Goal: Task Accomplishment & Management: Use online tool/utility

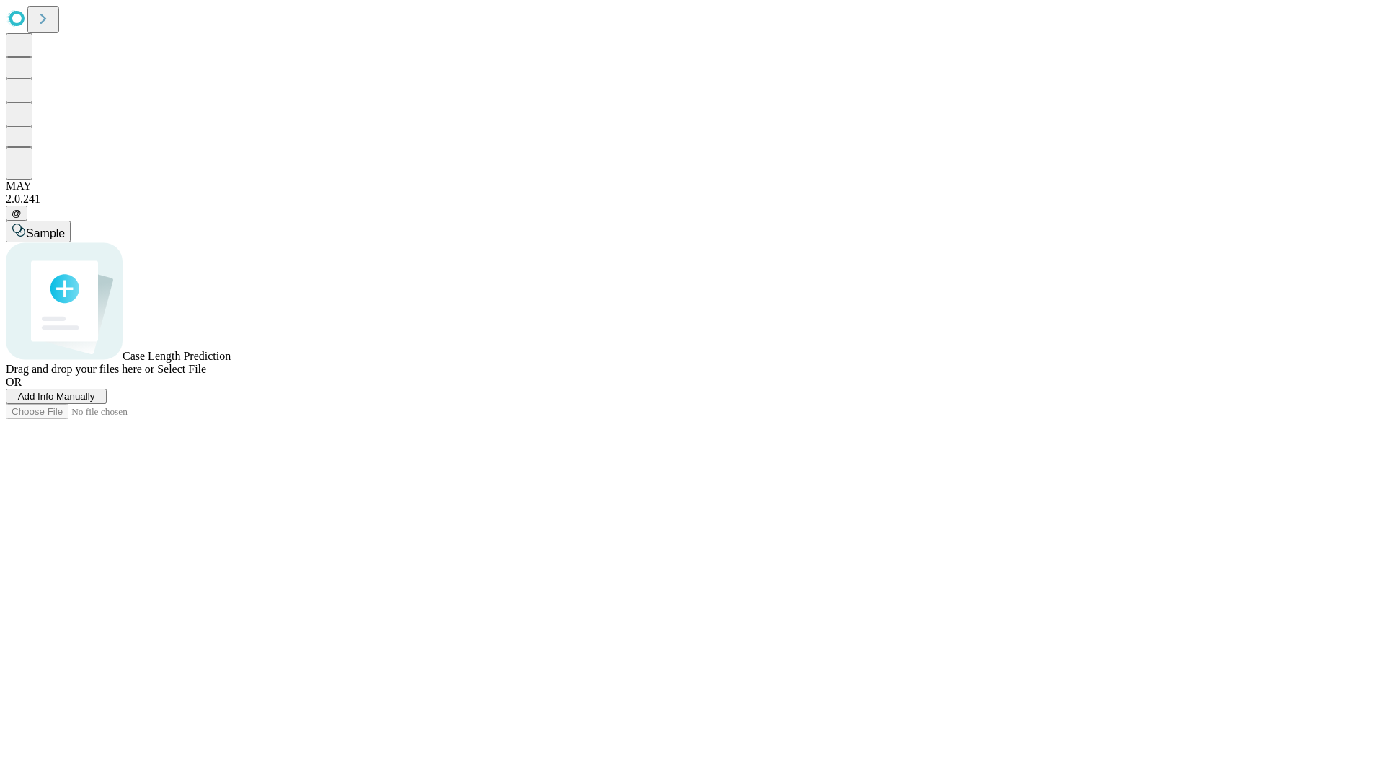
click at [95, 402] on span "Add Info Manually" at bounding box center [56, 396] width 77 height 11
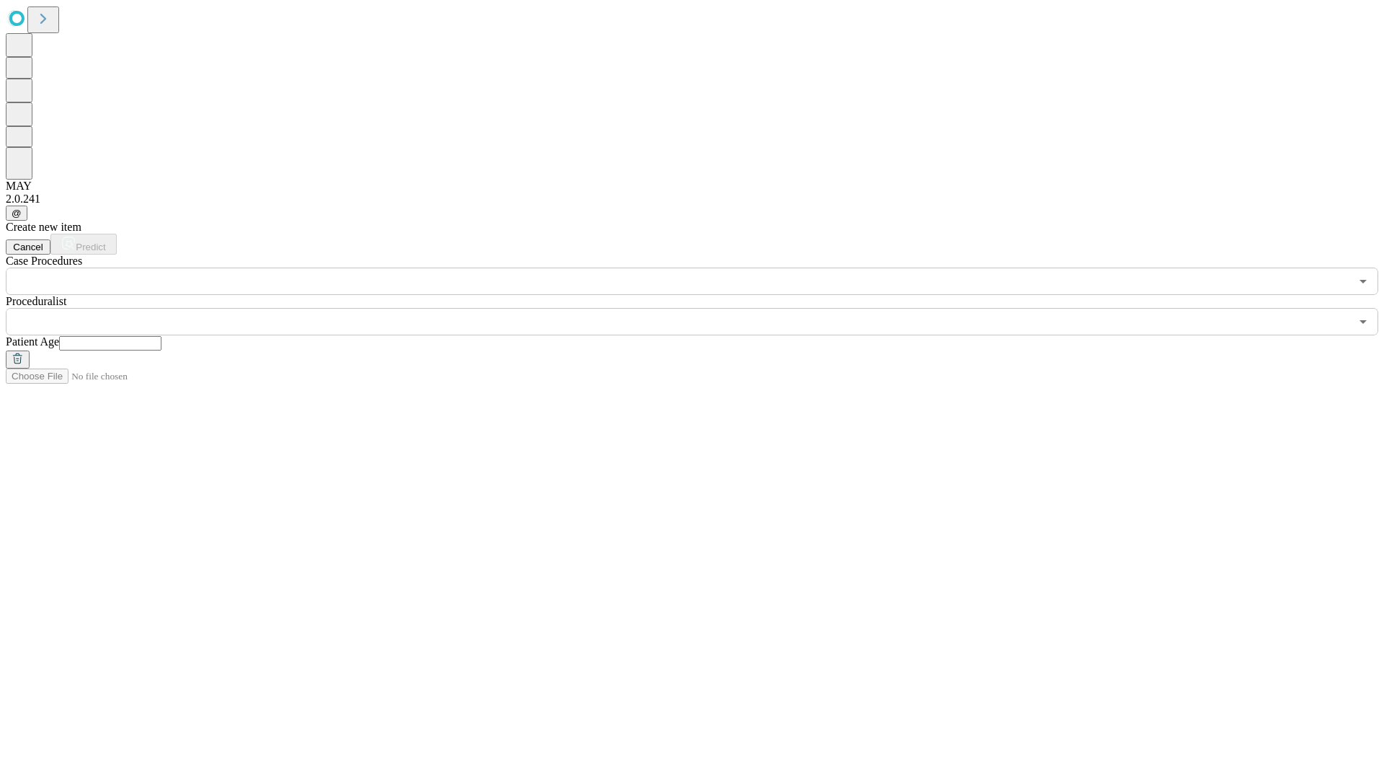
click at [162, 336] on input "text" at bounding box center [110, 343] width 102 height 14
type input "**"
click at [702, 308] on input "text" at bounding box center [678, 321] width 1345 height 27
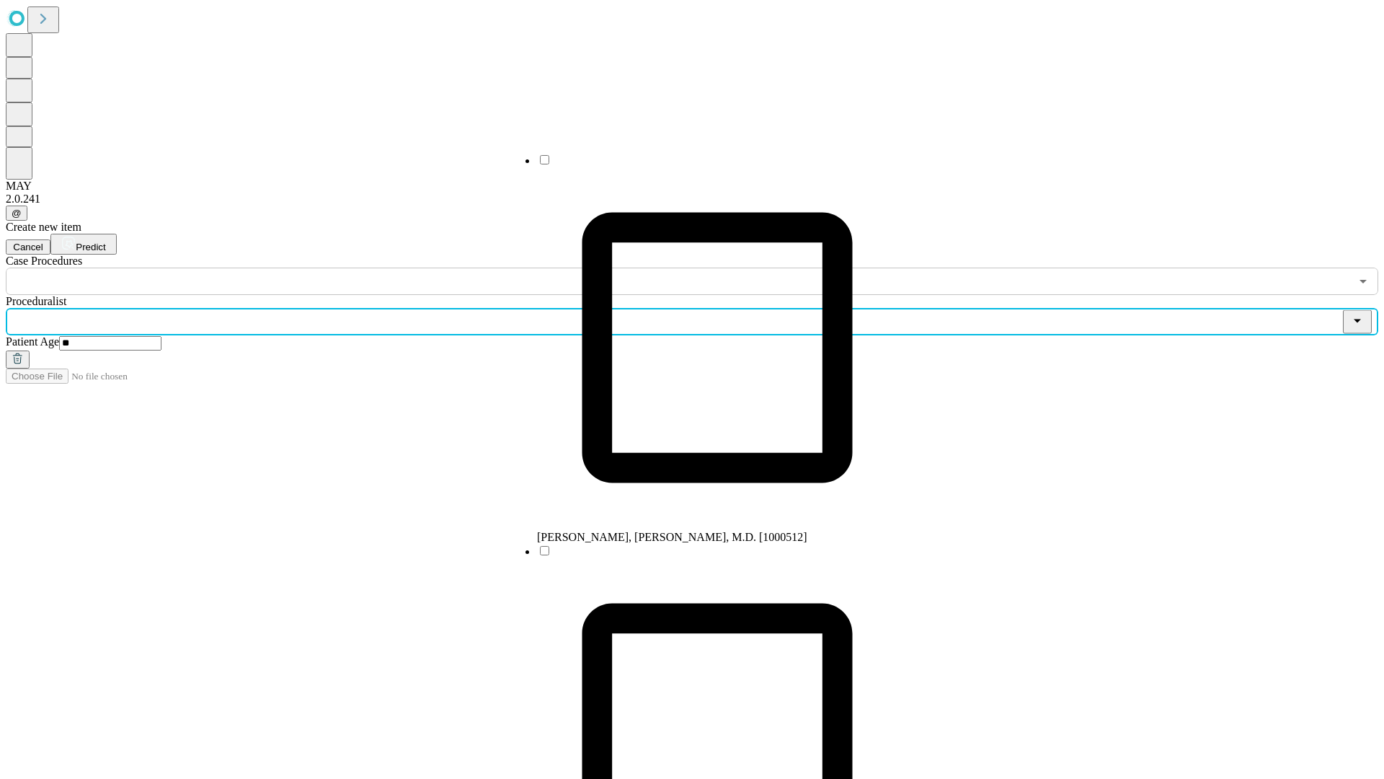
click at [703, 165] on li "[PERSON_NAME], [PERSON_NAME], M.D. [1000512]" at bounding box center [717, 348] width 361 height 391
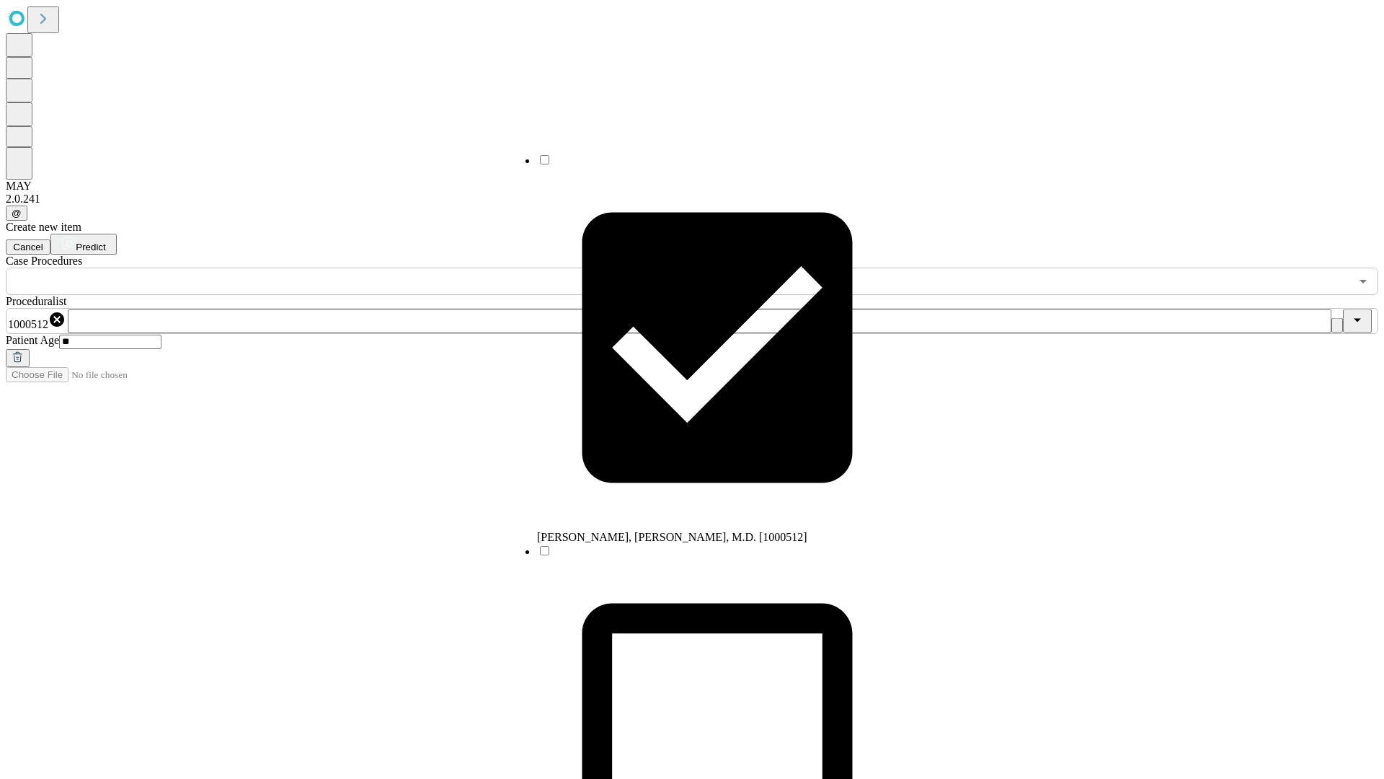
click at [303, 268] on input "text" at bounding box center [678, 281] width 1345 height 27
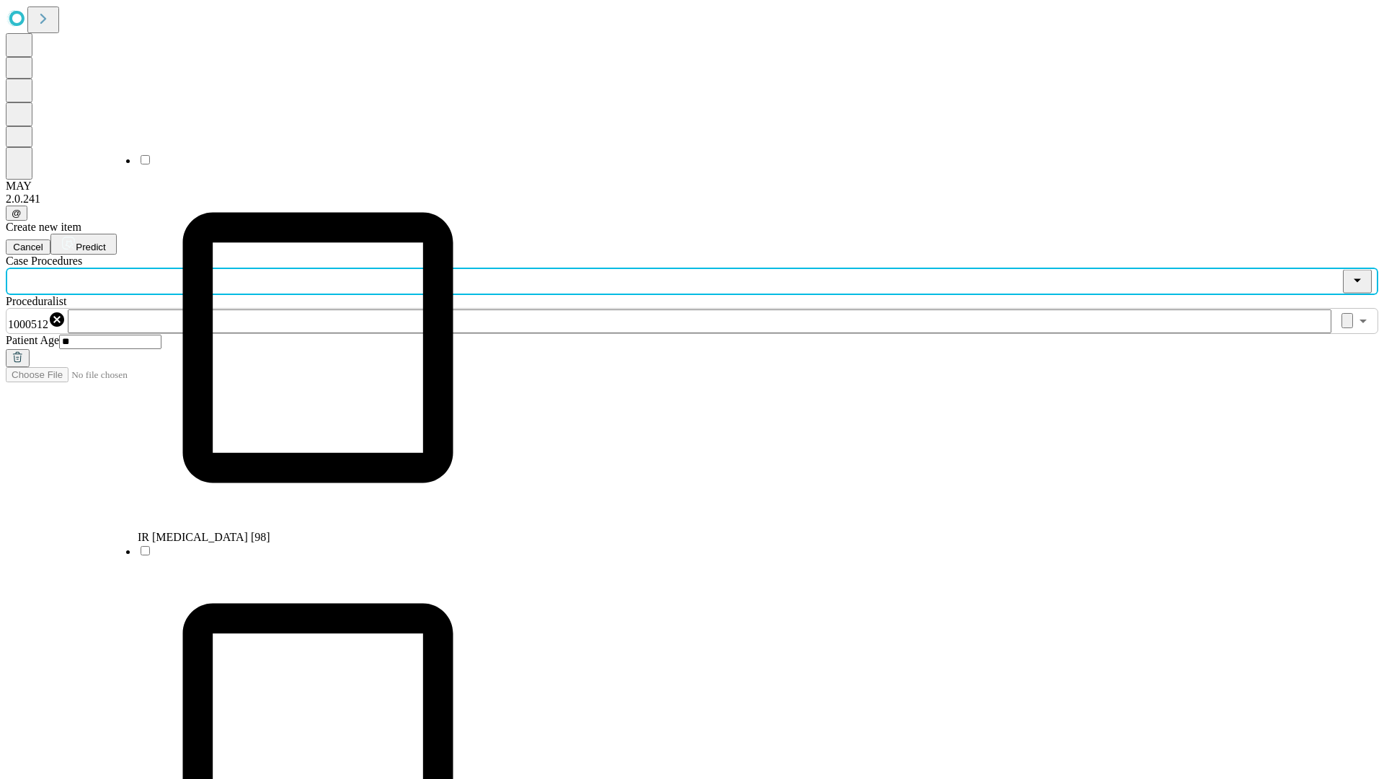
click at [304, 165] on li "IR [MEDICAL_DATA] [98]" at bounding box center [318, 348] width 361 height 391
